Goal: Task Accomplishment & Management: Manage account settings

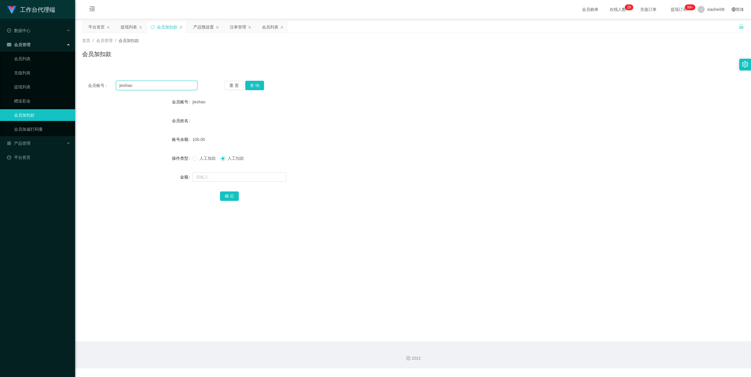
drag, startPoint x: 143, startPoint y: 84, endPoint x: 66, endPoint y: 78, distance: 77.4
click at [66, 78] on section "工作台代理端 数据中心 会员管理 会员列表 充值列表 提现列表 赠送彩金 会员加扣款 会员加减打码量 产品管理 开奖记录 注单管理 产品列表 即时注单 产品预…" at bounding box center [375, 184] width 751 height 368
paste input "86233919"
type input "86233919"
click at [254, 86] on button "查 询" at bounding box center [254, 85] width 19 height 9
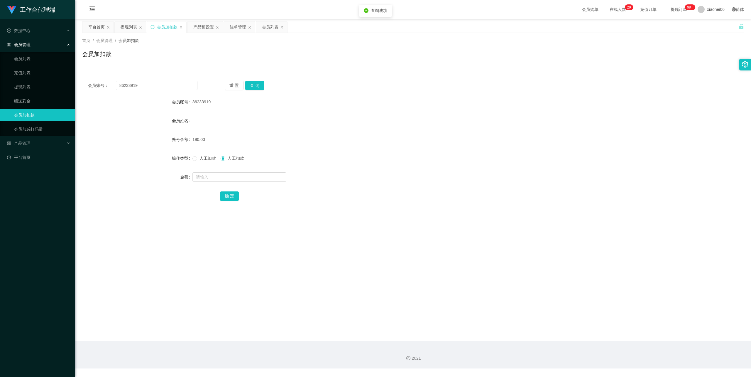
click at [208, 156] on span "人工加款" at bounding box center [207, 158] width 21 height 5
click at [212, 173] on input "text" at bounding box center [239, 176] width 94 height 9
type input "310"
click at [231, 197] on button "确 定" at bounding box center [229, 195] width 19 height 9
click at [401, 133] on form "会员账号 86233919 会员姓名 账号余额 500.00 操作类型 人工加款 人工扣款 金额 确 定" at bounding box center [413, 149] width 662 height 106
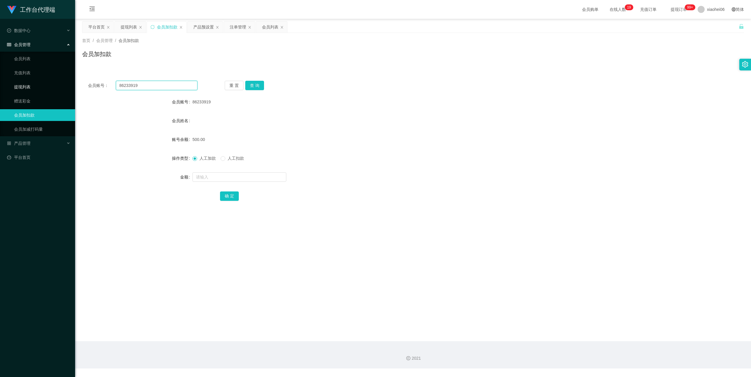
drag, startPoint x: 155, startPoint y: 83, endPoint x: 60, endPoint y: 83, distance: 94.8
click at [60, 83] on section "工作台代理端 数据中心 会员管理 会员列表 充值列表 提现列表 赠送彩金 会员加扣款 会员加减打码量 产品管理 开奖记录 注单管理 产品列表 即时注单 产品预…" at bounding box center [375, 184] width 751 height 368
paste input "hoeloo"
type input "hoeloo"
click at [255, 84] on button "查 询" at bounding box center [254, 85] width 19 height 9
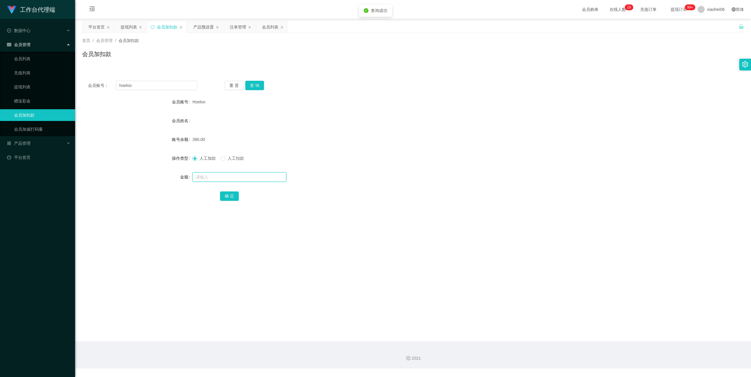
click at [234, 174] on input "text" at bounding box center [239, 176] width 94 height 9
type input "210"
drag, startPoint x: 227, startPoint y: 192, endPoint x: 235, endPoint y: 190, distance: 8.4
click at [227, 192] on button "确 定" at bounding box center [229, 195] width 19 height 9
drag, startPoint x: 377, startPoint y: 151, endPoint x: 422, endPoint y: 113, distance: 58.3
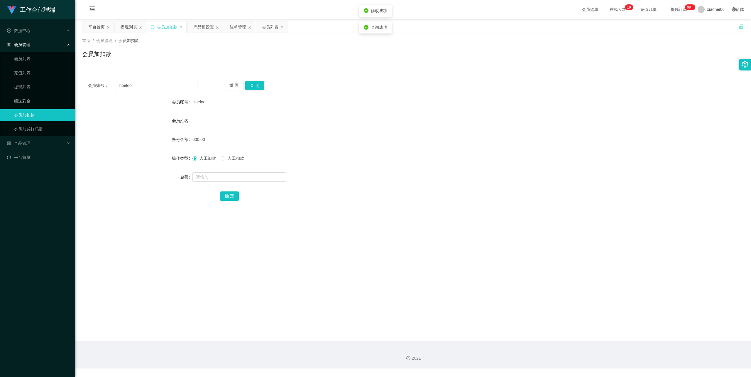
click at [377, 151] on form "会员账号 Hoeloo 会员姓名 账号余额 600.00 操作类型 人工加款 人工扣款 金额 确 定" at bounding box center [413, 149] width 662 height 106
click at [234, 160] on span "人工扣款" at bounding box center [235, 158] width 21 height 5
click at [228, 180] on input "text" at bounding box center [239, 176] width 94 height 9
type input "100"
click at [228, 194] on button "确 定" at bounding box center [229, 195] width 19 height 9
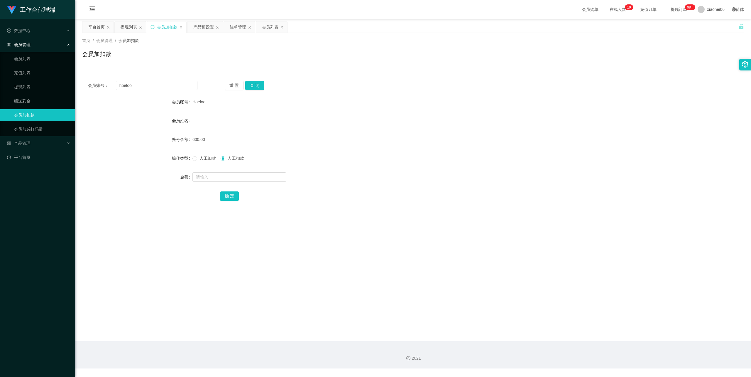
click at [381, 136] on div "600.00" at bounding box center [385, 139] width 386 height 12
drag, startPoint x: 142, startPoint y: 84, endPoint x: 81, endPoint y: 84, distance: 60.7
click at [81, 84] on main "关闭左侧 关闭右侧 关闭其它 刷新页面 平台首页 提现列表 会员加扣款 产品预设置 注单管理 会员列表 首页 / 会员管理 / 会员加扣款 / 会员加扣款 会…" at bounding box center [413, 180] width 676 height 322
paste input "Skythen100"
type input "Skythen100"
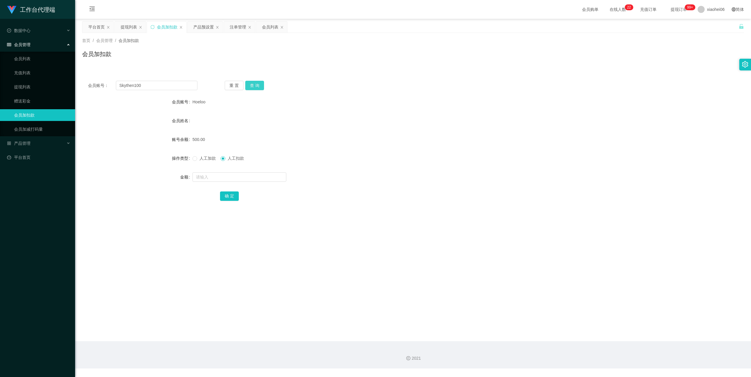
click at [256, 84] on button "查 询" at bounding box center [254, 85] width 19 height 9
click at [212, 174] on input "text" at bounding box center [239, 176] width 94 height 9
click at [199, 158] on span "人工加款" at bounding box center [207, 158] width 21 height 5
click at [217, 178] on input "text" at bounding box center [239, 176] width 94 height 9
type input "170"
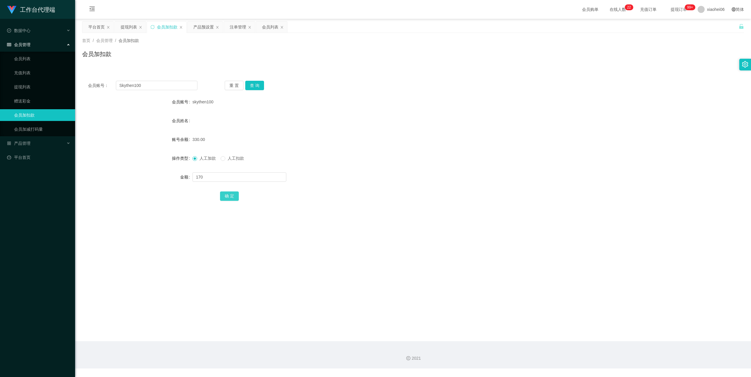
click at [230, 196] on button "确 定" at bounding box center [229, 195] width 19 height 9
drag, startPoint x: 378, startPoint y: 138, endPoint x: 395, endPoint y: 48, distance: 91.6
click at [378, 136] on div "500.00" at bounding box center [385, 139] width 386 height 12
drag, startPoint x: 113, startPoint y: 83, endPoint x: 126, endPoint y: 89, distance: 14.3
click at [47, 86] on section "工作台代理端 数据中心 会员管理 会员列表 充值列表 提现列表 赠送彩金 会员加扣款 会员加减打码量 产品管理 开奖记录 注单管理 产品列表 即时注单 产品预…" at bounding box center [375, 184] width 751 height 368
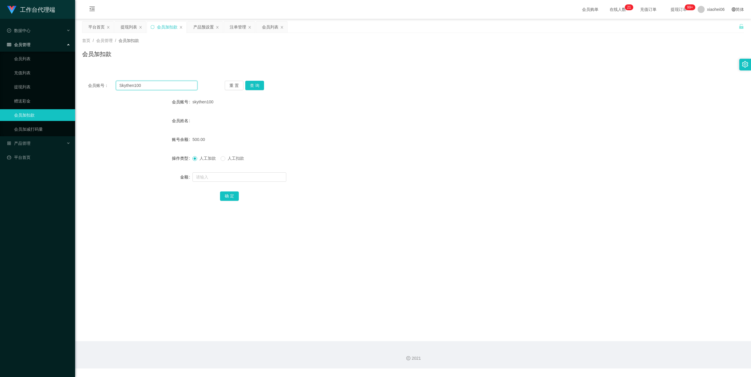
paste input "hoeloo"
click at [259, 87] on button "查 询" at bounding box center [254, 85] width 19 height 9
drag, startPoint x: 148, startPoint y: 86, endPoint x: 58, endPoint y: 78, distance: 90.4
click at [58, 78] on section "工作台代理端 数据中心 会员管理 会员列表 充值列表 提现列表 赠送彩金 会员加扣款 会员加减打码量 产品管理 开奖记录 注单管理 产品列表 即时注单 产品预…" at bounding box center [375, 184] width 751 height 368
paste input "86233919"
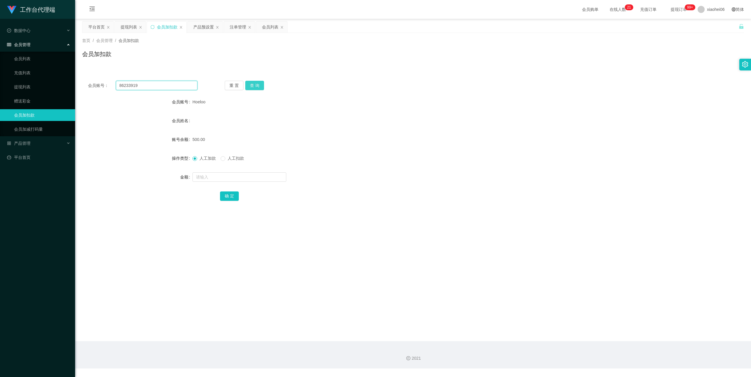
type input "86233919"
click at [255, 86] on button "查 询" at bounding box center [254, 85] width 19 height 9
click at [558, 38] on div "首页 / 会员管理 / 会员加扣款 / 会员加扣款" at bounding box center [413, 51] width 662 height 26
